Goal: Ask a question: Seek information or help from site administrators or community

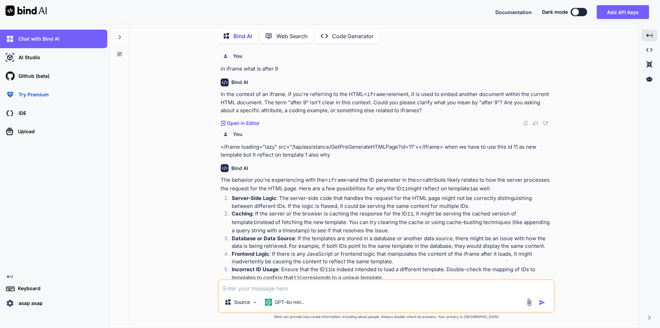
scroll to position [56, 0]
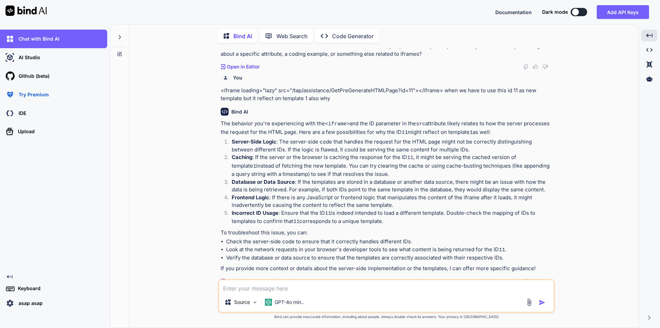
type textarea "i"
type textarea "x"
type textarea "i"
type textarea "x"
type textarea "i w"
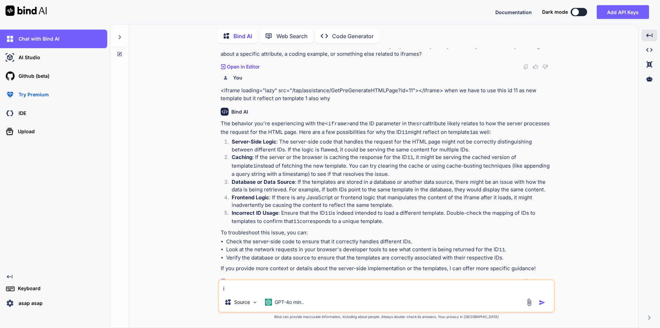
type textarea "x"
type textarea "i wa"
type textarea "x"
type textarea "i wan"
type textarea "x"
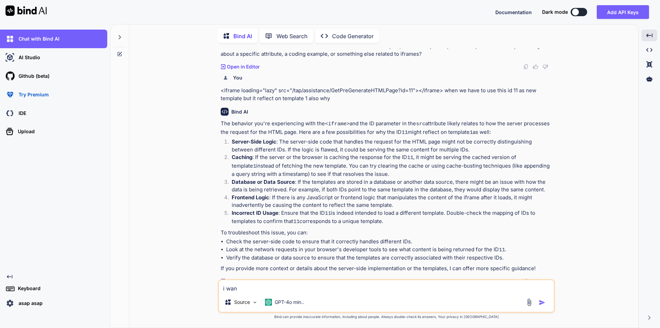
type textarea "i want"
type textarea "x"
type textarea "i want"
type textarea "x"
type textarea "i want t"
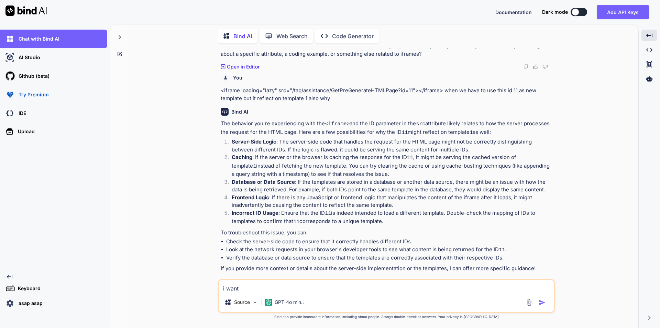
type textarea "x"
type textarea "i want to"
type textarea "x"
type textarea "i want to"
type textarea "x"
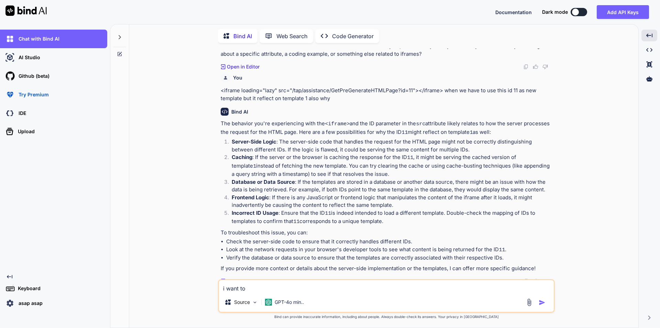
type textarea "i want to f"
type textarea "x"
type textarea "i want to fi"
type textarea "x"
type textarea "i want to fil"
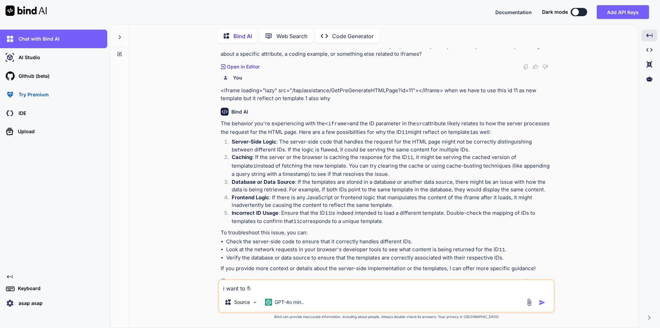
type textarea "x"
type textarea "i want to filt"
type textarea "x"
type textarea "i want to filte"
type textarea "x"
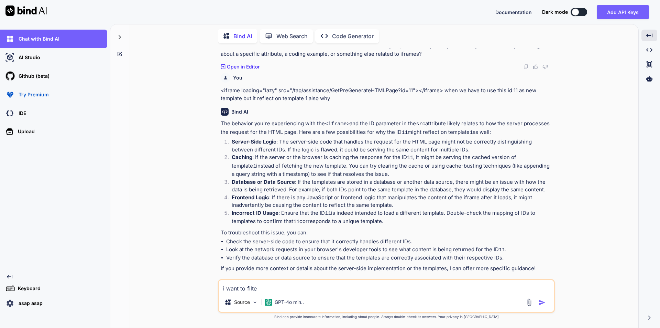
type textarea "i want to filter"
type textarea "x"
type textarea "i want to filter"
type textarea "x"
type textarea "i want to filter t"
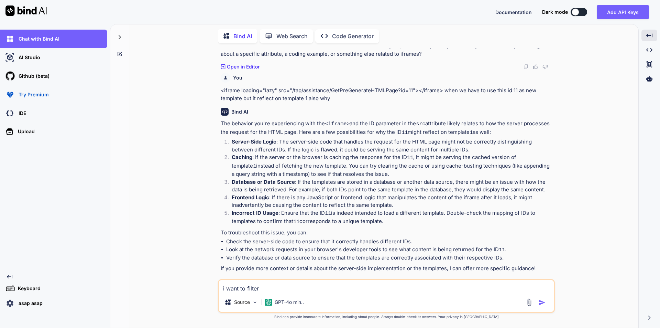
type textarea "x"
type textarea "i want to filter to"
type textarea "x"
type textarea "i want to filter to"
type textarea "x"
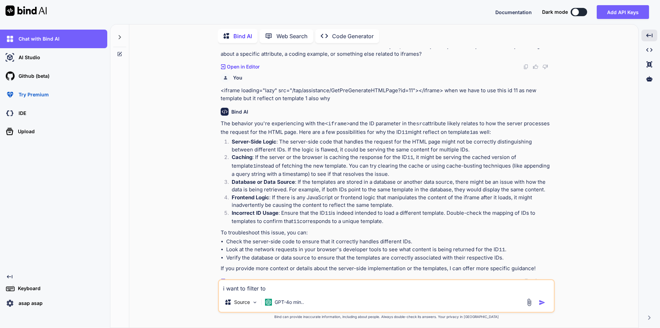
type textarea "i want to filter to b"
type textarea "x"
type textarea "i want to filter to be"
type textarea "x"
type textarea "i want to filter to be"
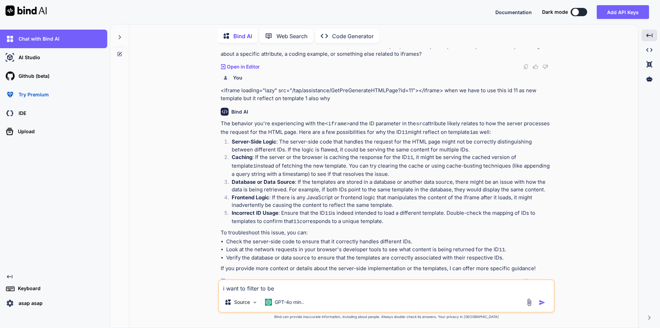
type textarea "x"
type textarea "i want to filter to be e"
type textarea "x"
type textarea "i want to filter to be ex"
type textarea "x"
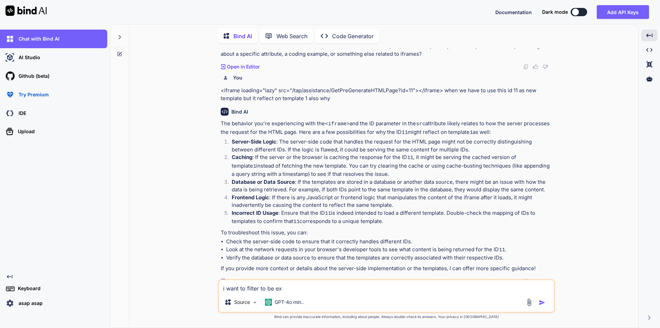
type textarea "i want to filter to be exj"
type textarea "x"
type textarea "i want to filter to be exje"
type textarea "x"
type textarea "i want to filter to be exjec"
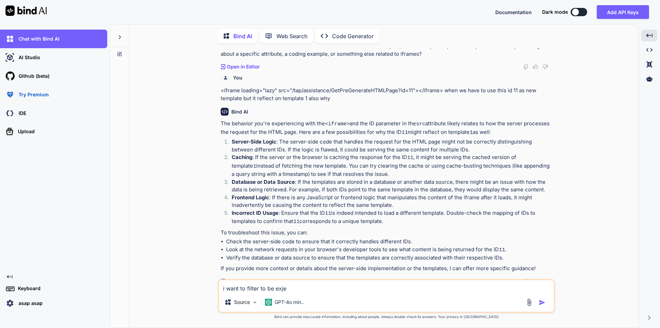
type textarea "x"
type textarea "i want to filter to be exject"
type textarea "x"
type textarea "i want to filter to be exject"
type textarea "x"
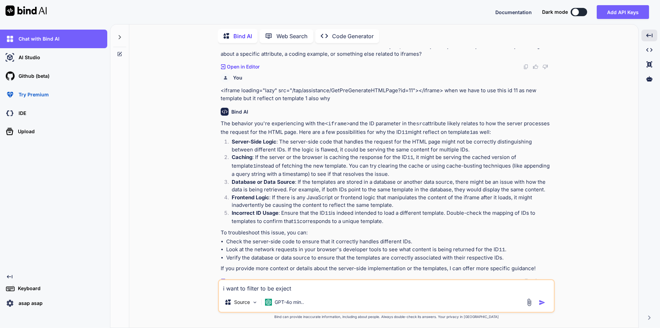
type textarea "i want to filter to be exject s"
type textarea "x"
type textarea "i want to filter to be exject sa"
type textarea "x"
type textarea "i want to filter to be exject [PERSON_NAME]"
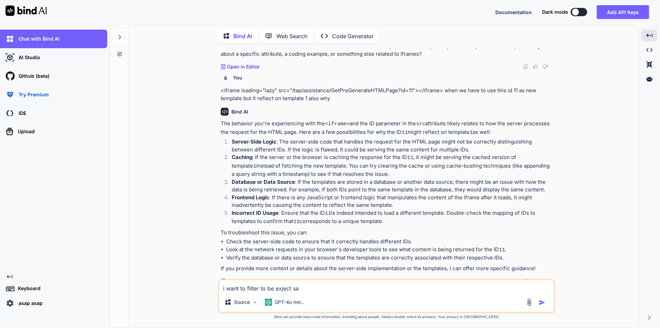
type textarea "x"
type textarea "i want to filter to be exject same"
type textarea "x"
type textarea "i want to filter to be exject same"
type textarea "x"
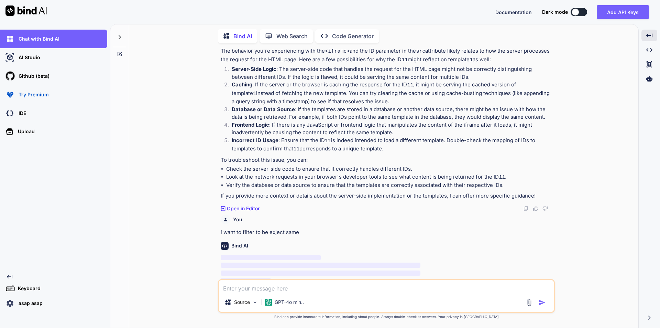
scroll to position [129, 0]
click at [238, 287] on textarea at bounding box center [386, 286] width 335 height 12
type textarea "htmlContent = System.IO.File.ReadAllText(allFiles.Where(x => x.FullName.Contain…"
type textarea "x"
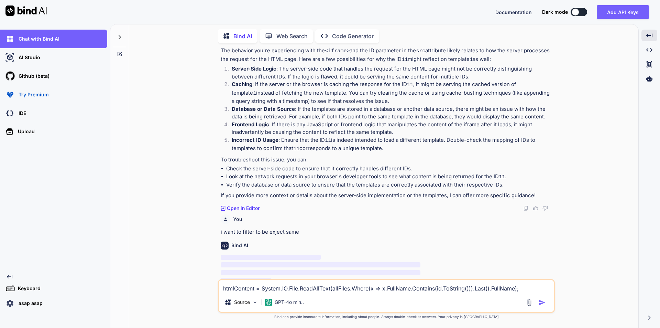
type textarea "htmlContent = System.IO.File.ReadAllText(allFiles.Where(x => x.FullName.Contain…"
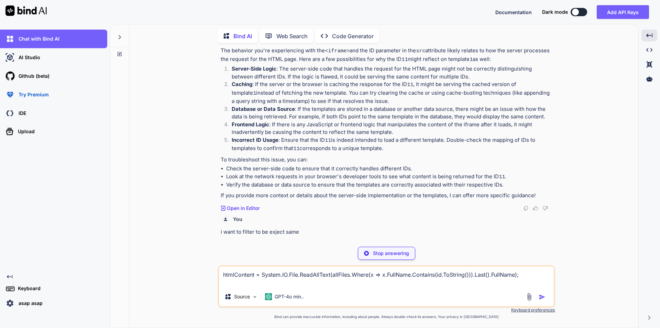
type textarea "x"
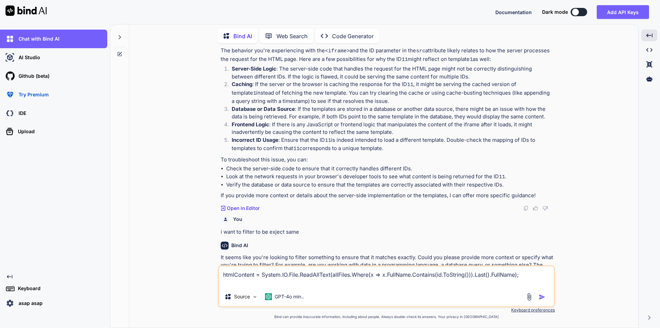
type textarea "htmlContent = System.IO.File.ReadAllText(allFiles.Where(x => x.FullName.Contain…"
click at [540, 297] on img "button" at bounding box center [542, 296] width 7 height 7
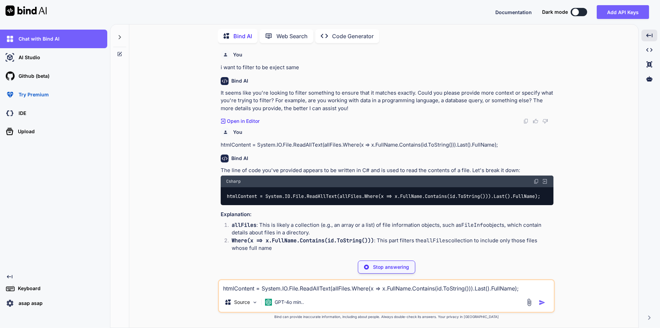
scroll to position [291, 0]
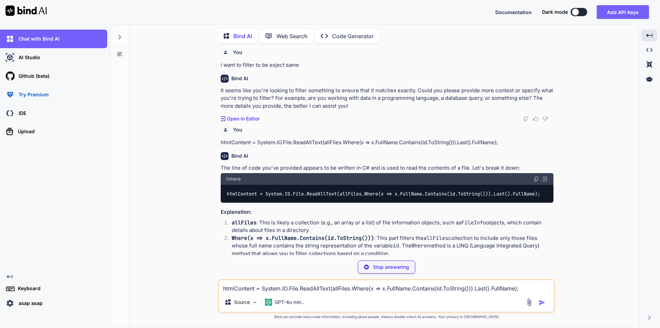
type textarea "x"
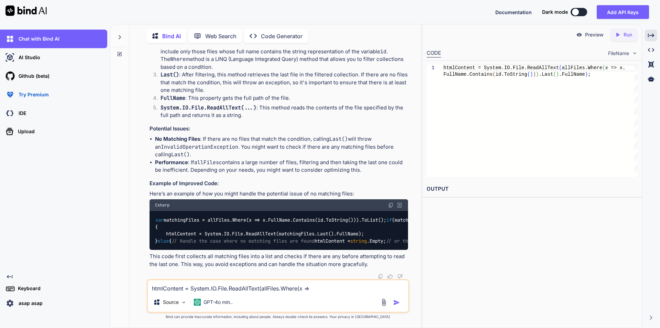
scroll to position [617, 0]
click at [310, 216] on code "var matchingFiles = allFiles.Where(x => x.FullName.Contains(id.ToString())).ToL…" at bounding box center [330, 230] width 350 height 28
click at [183, 216] on code "var matchingFiles = allFiles.Where(x => x.FullName.Contains(id.ToString())).ToL…" at bounding box center [330, 230] width 350 height 28
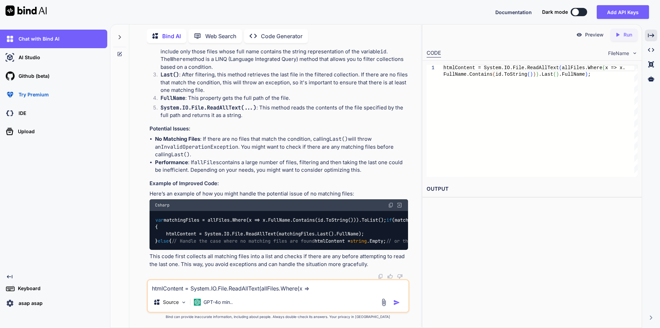
click at [194, 285] on textarea "htmlContent = System.IO.File.ReadAllText(allFiles.Where(x => x.FullName.Contain…" at bounding box center [278, 286] width 261 height 12
paste textarea "FileInfo[] allFiles = dirInfo.GetFiles("*.html") .OrderBy(f => f.CreationTime) …"
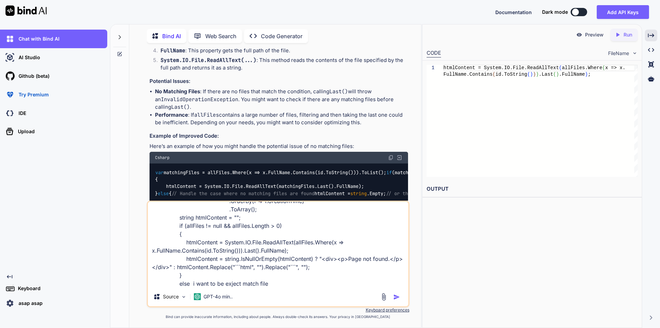
type textarea "FileInfo[] allFiles = dirInfo.GetFiles("*.html") .OrderBy(f => f.CreationTime) …"
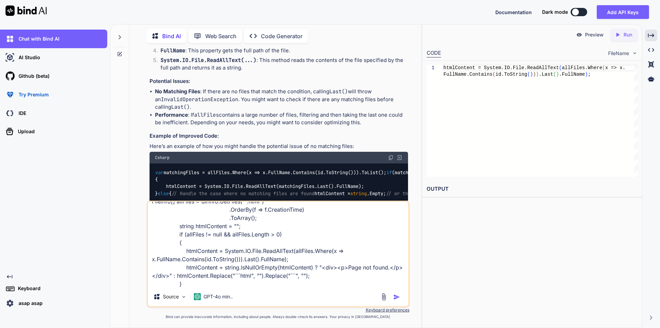
scroll to position [0, 0]
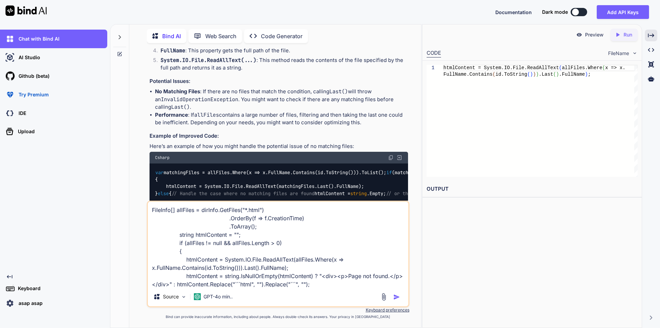
click at [199, 253] on textarea "FileInfo[] allFiles = dirInfo.GetFiles("*.html") .OrderBy(f => f.CreationTime) …" at bounding box center [278, 243] width 261 height 85
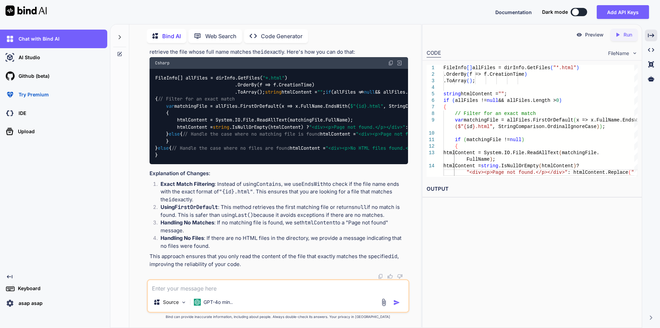
click at [192, 288] on textarea at bounding box center [278, 286] width 261 height 12
paste textarea "FileInfo[] allFiles = dirInfo.GetFiles("*.html") .OrderBy(f => f.CreationTime) …"
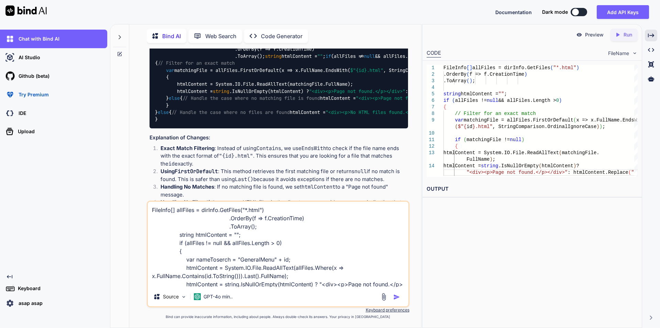
scroll to position [50, 0]
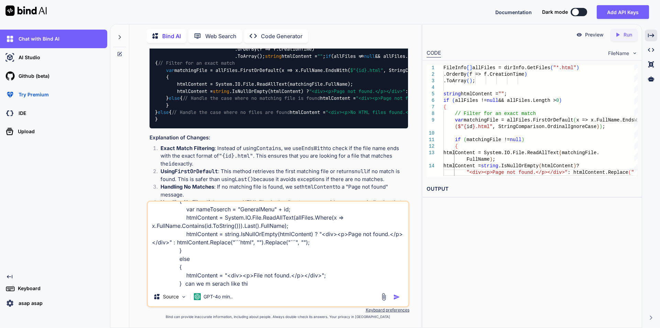
type textarea "FileInfo[] allFiles = dirInfo.GetFiles("*.html") .OrderBy(f => f.CreationTime) …"
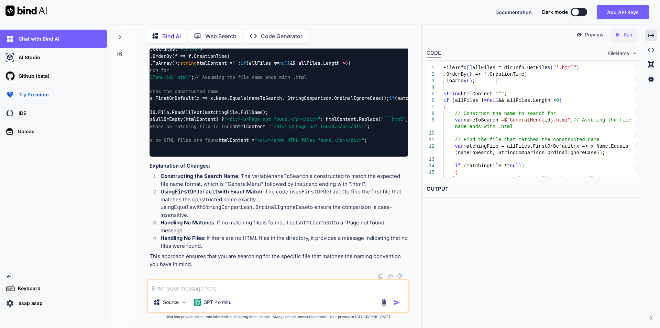
scroll to position [0, 0]
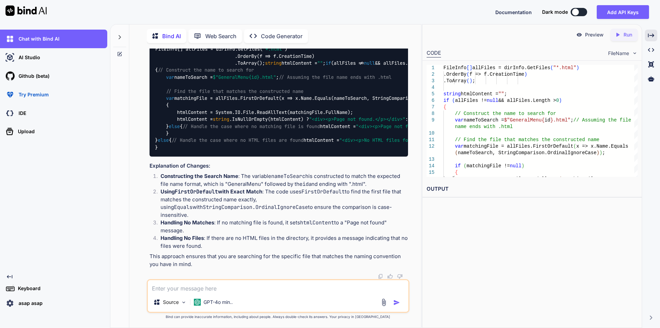
drag, startPoint x: 398, startPoint y: 89, endPoint x: 166, endPoint y: 69, distance: 233.3
click at [166, 69] on div "FileInfo[] allFiles = dirInfo.GetFiles( "*.html" ) .OrderBy(f => f.CreationTime…" at bounding box center [279, 98] width 259 height 116
copy code "var nameToSearch = $"GeneralMenu {id} .html" ; // Assuming the file name ends w…"
click at [186, 284] on textarea at bounding box center [278, 286] width 261 height 12
type textarea "how can we read the file"
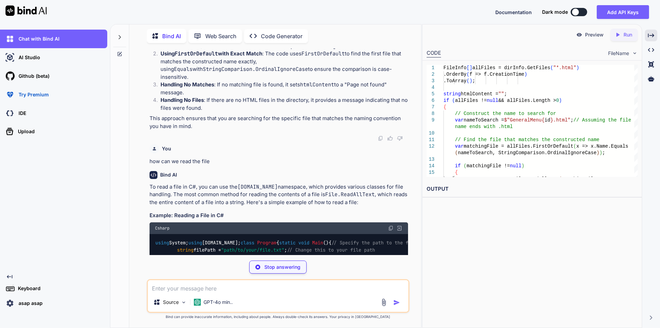
scroll to position [1391, 0]
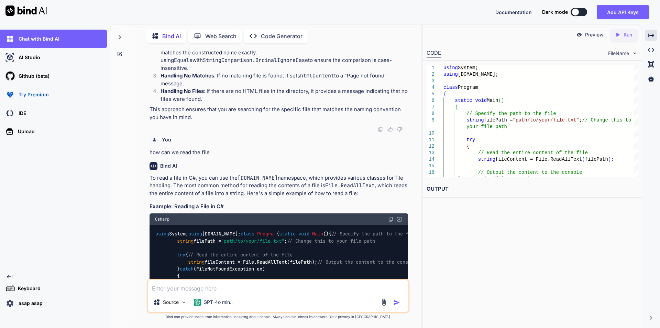
drag, startPoint x: 163, startPoint y: 109, endPoint x: 177, endPoint y: 206, distance: 98.2
copy code "var nameToSearch = $"GeneralMenu {id} .html" ; // Assuming the file name ends w…"
